Goal: Task Accomplishment & Management: Use online tool/utility

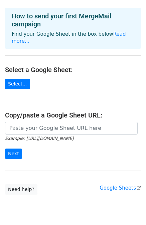
scroll to position [33, 0]
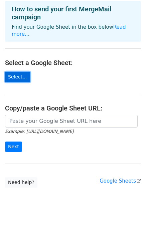
click at [15, 72] on link "Select..." at bounding box center [17, 77] width 25 height 10
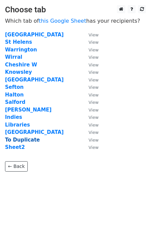
click at [24, 139] on strong "To Duplicate" at bounding box center [22, 140] width 35 height 6
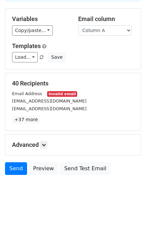
scroll to position [60, 0]
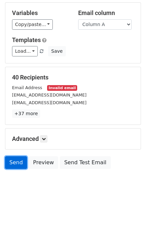
click at [12, 163] on link "Send" at bounding box center [16, 162] width 22 height 13
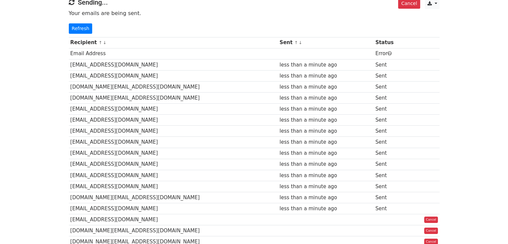
scroll to position [55, 0]
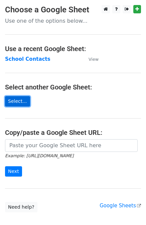
click at [14, 99] on link "Select..." at bounding box center [17, 101] width 25 height 10
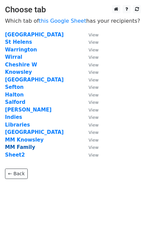
click at [23, 147] on strong "MM Family" at bounding box center [20, 147] width 30 height 6
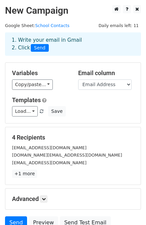
scroll to position [60, 0]
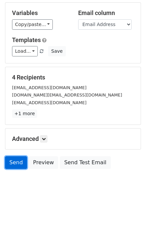
click at [12, 163] on link "Send" at bounding box center [16, 162] width 22 height 13
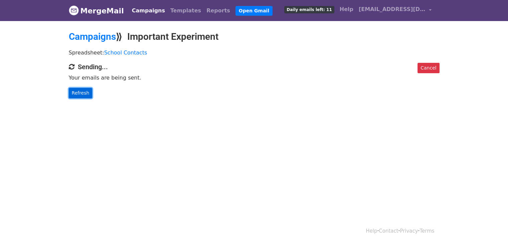
click at [79, 91] on link "Refresh" at bounding box center [81, 93] width 24 height 10
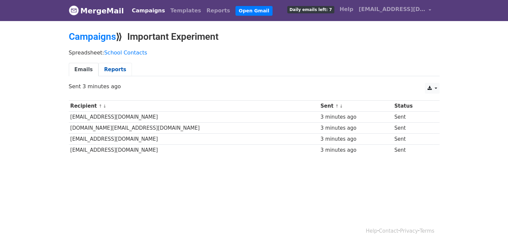
click at [113, 66] on link "Reports" at bounding box center [114, 70] width 33 height 14
